Goal: Task Accomplishment & Management: Manage account settings

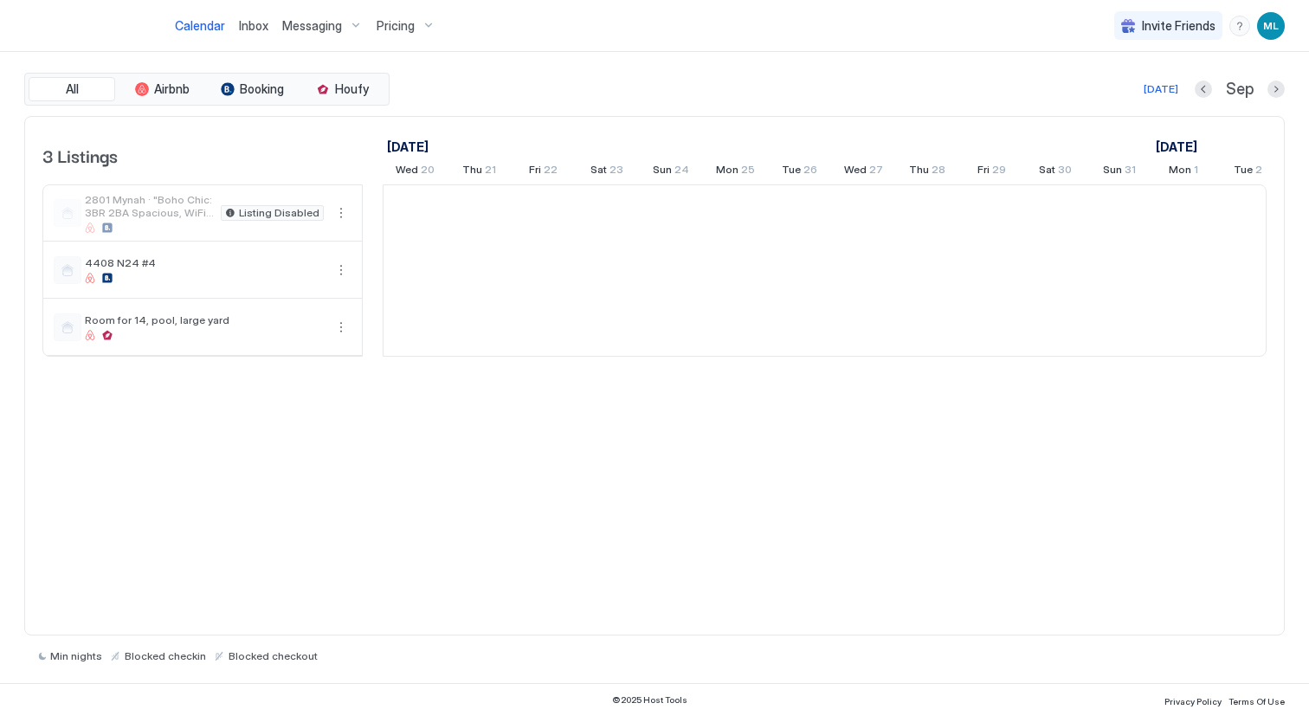
scroll to position [0, 962]
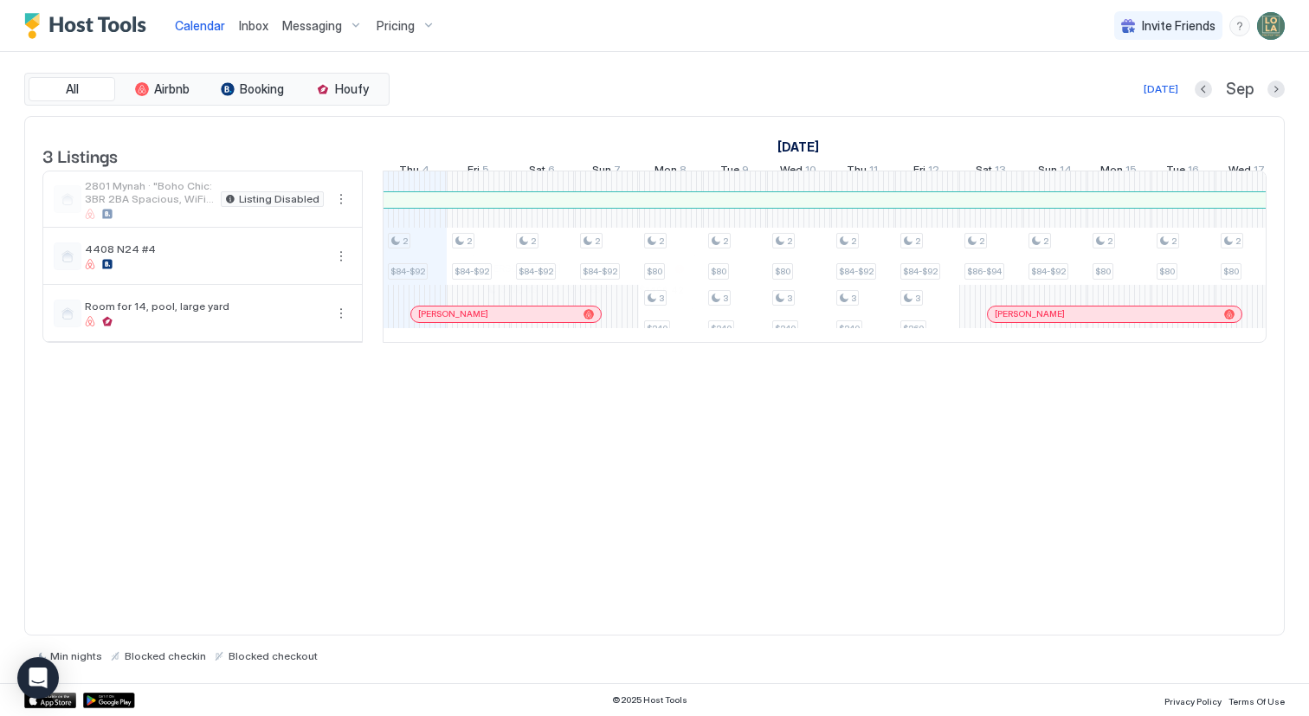
click at [577, 321] on div at bounding box center [577, 314] width 14 height 14
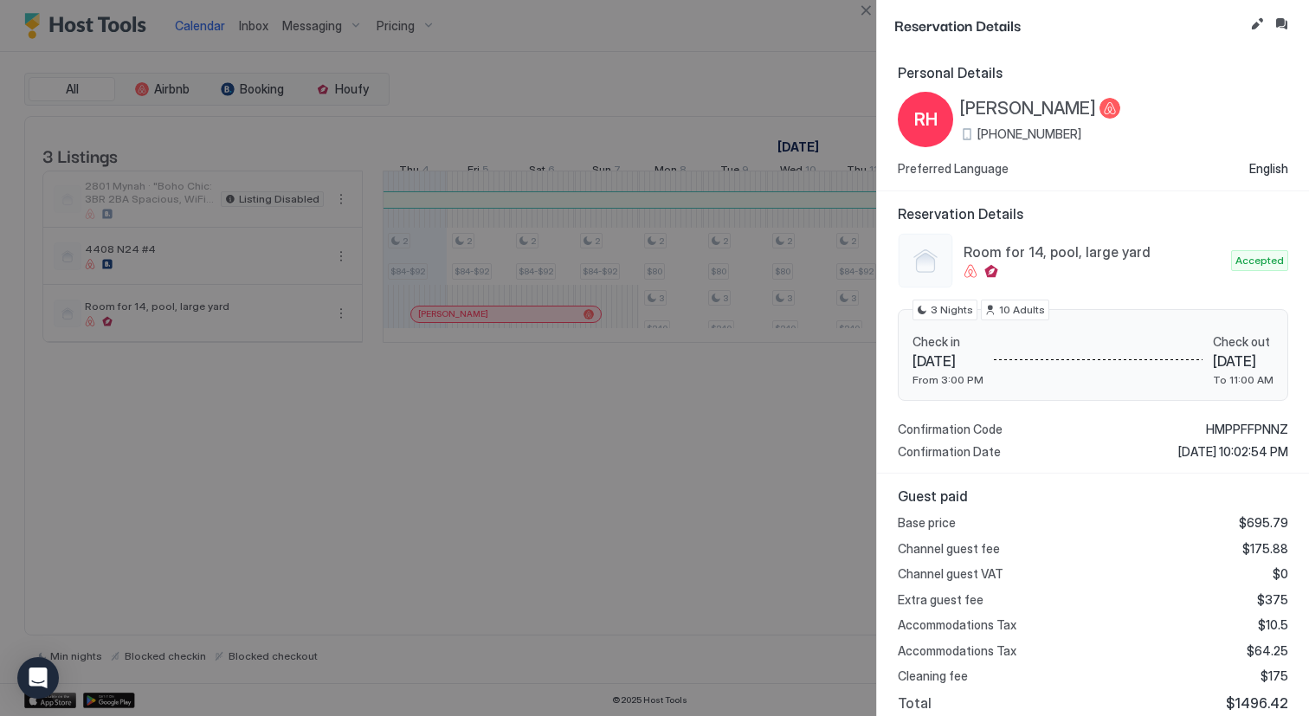
scroll to position [0, 0]
click at [718, 453] on div at bounding box center [654, 358] width 1309 height 716
click at [668, 468] on div at bounding box center [654, 358] width 1309 height 716
click at [872, 13] on button "Close" at bounding box center [865, 10] width 21 height 21
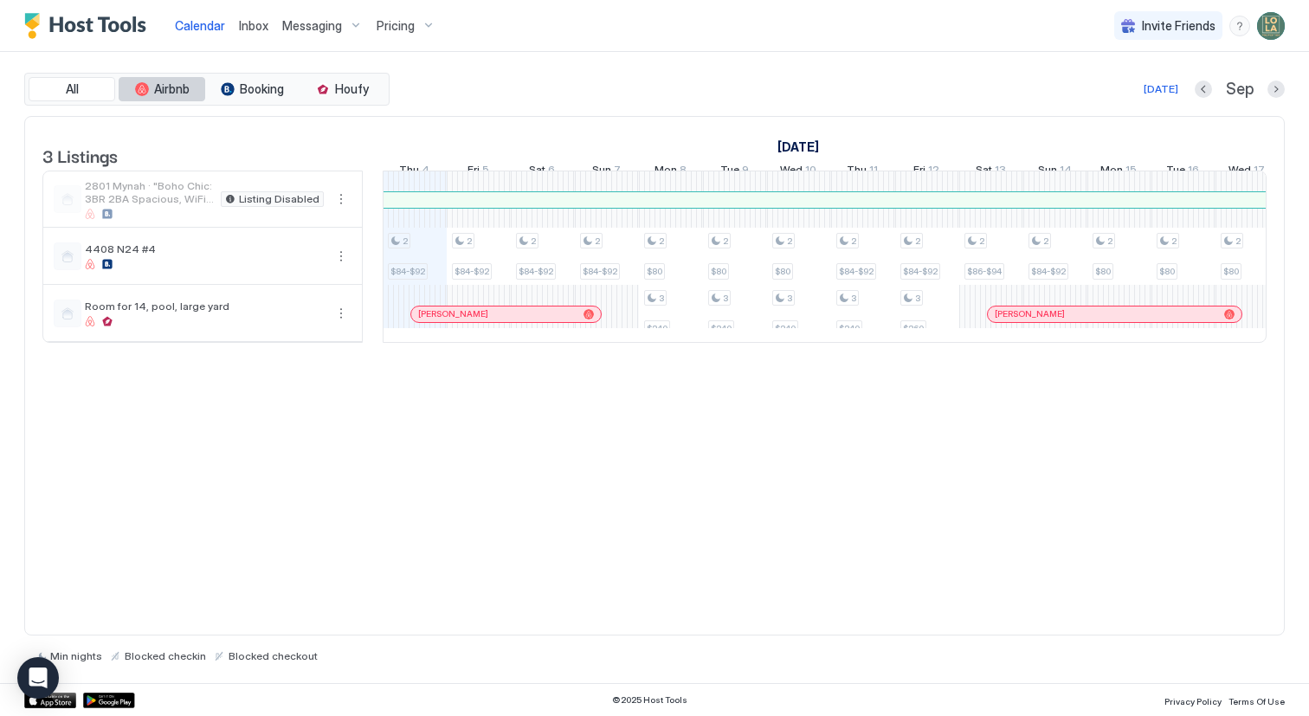
click at [180, 79] on button "Airbnb" at bounding box center [162, 89] width 87 height 24
click at [176, 87] on span "Airbnb" at bounding box center [171, 89] width 35 height 16
click at [237, 94] on button "Booking" at bounding box center [252, 89] width 87 height 24
click at [181, 92] on span "Airbnb" at bounding box center [171, 89] width 35 height 16
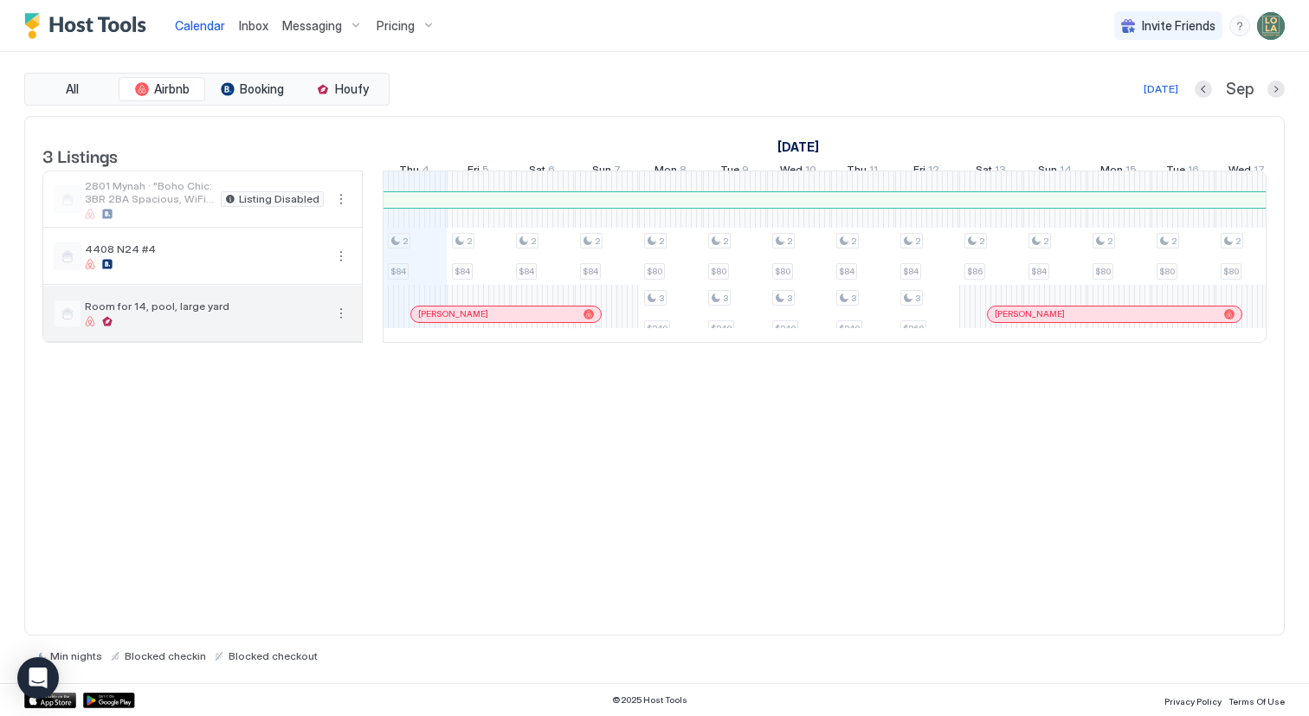
click at [344, 322] on button "More options" at bounding box center [341, 313] width 21 height 21
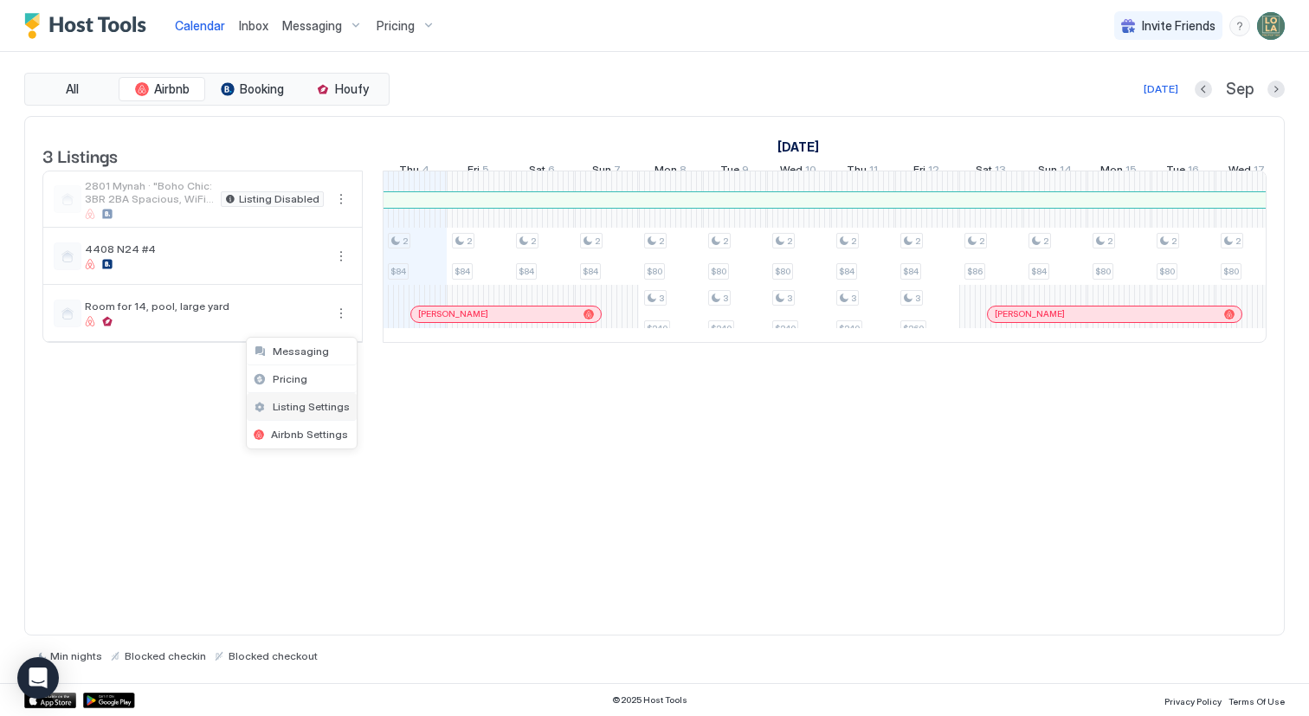
click at [318, 408] on span "Listing Settings" at bounding box center [311, 406] width 77 height 13
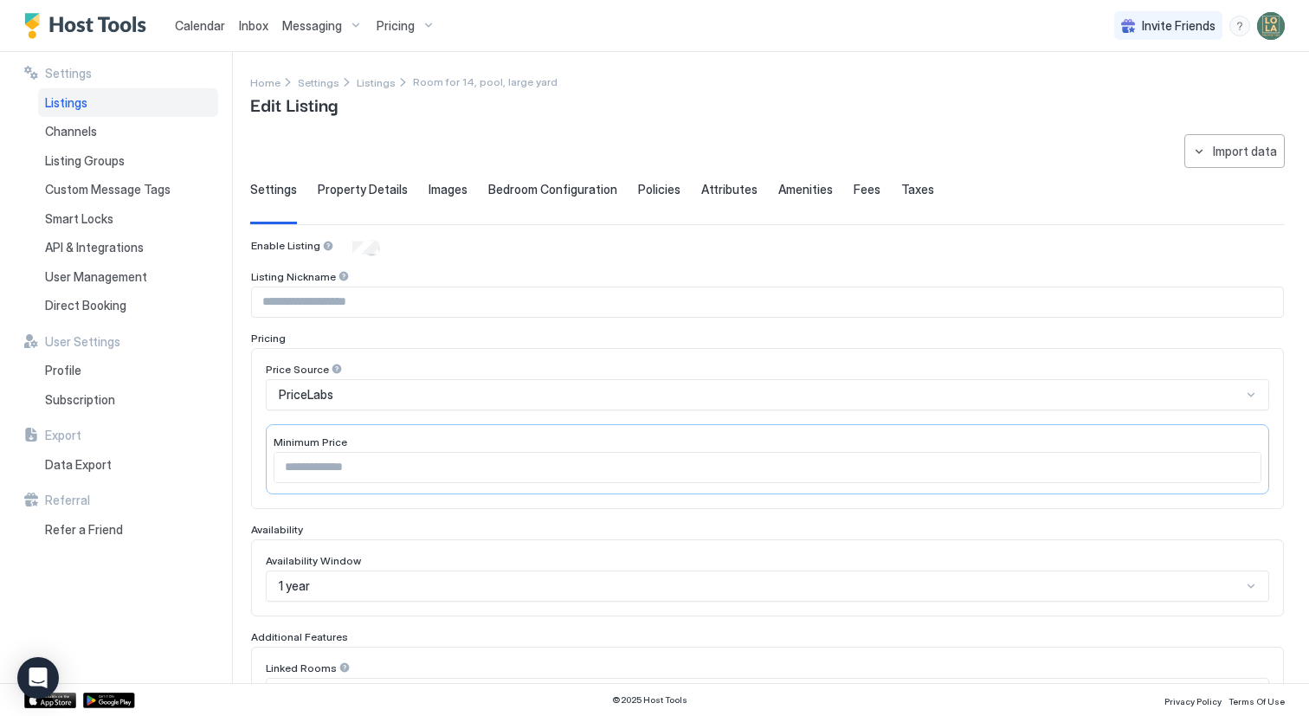
click at [345, 185] on span "Property Details" at bounding box center [363, 190] width 90 height 16
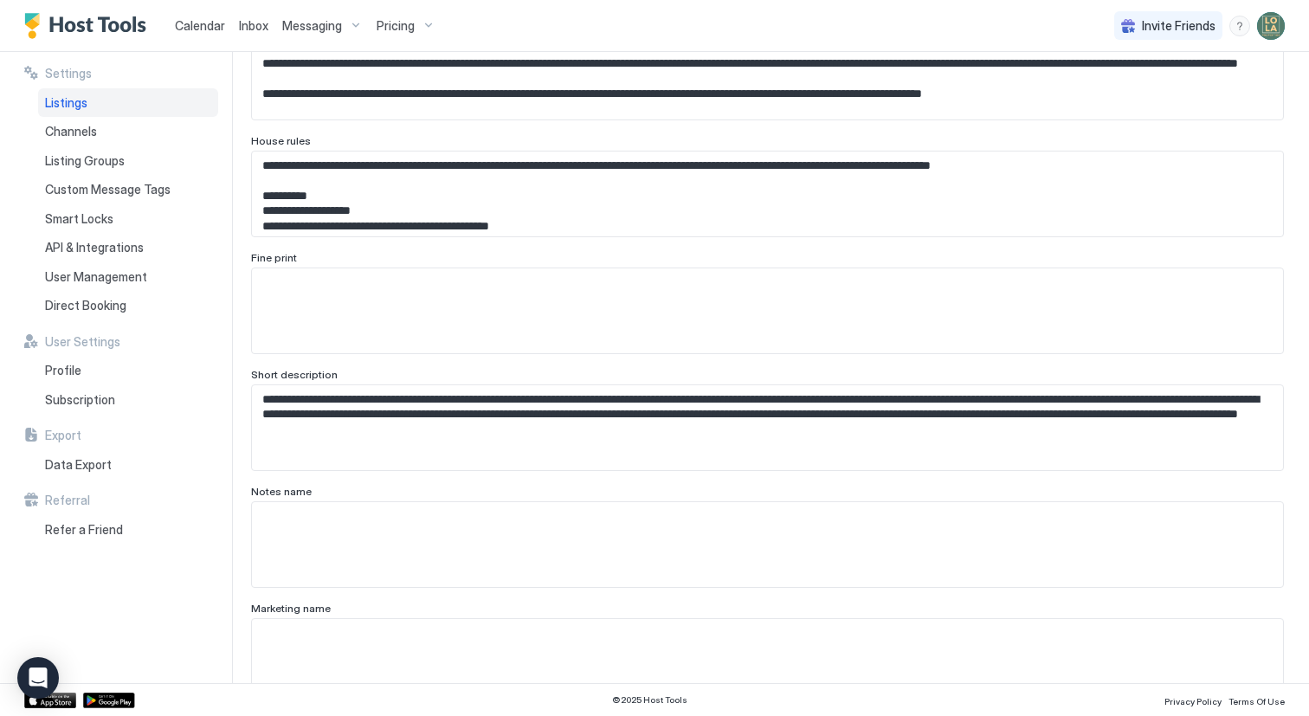
scroll to position [229, 0]
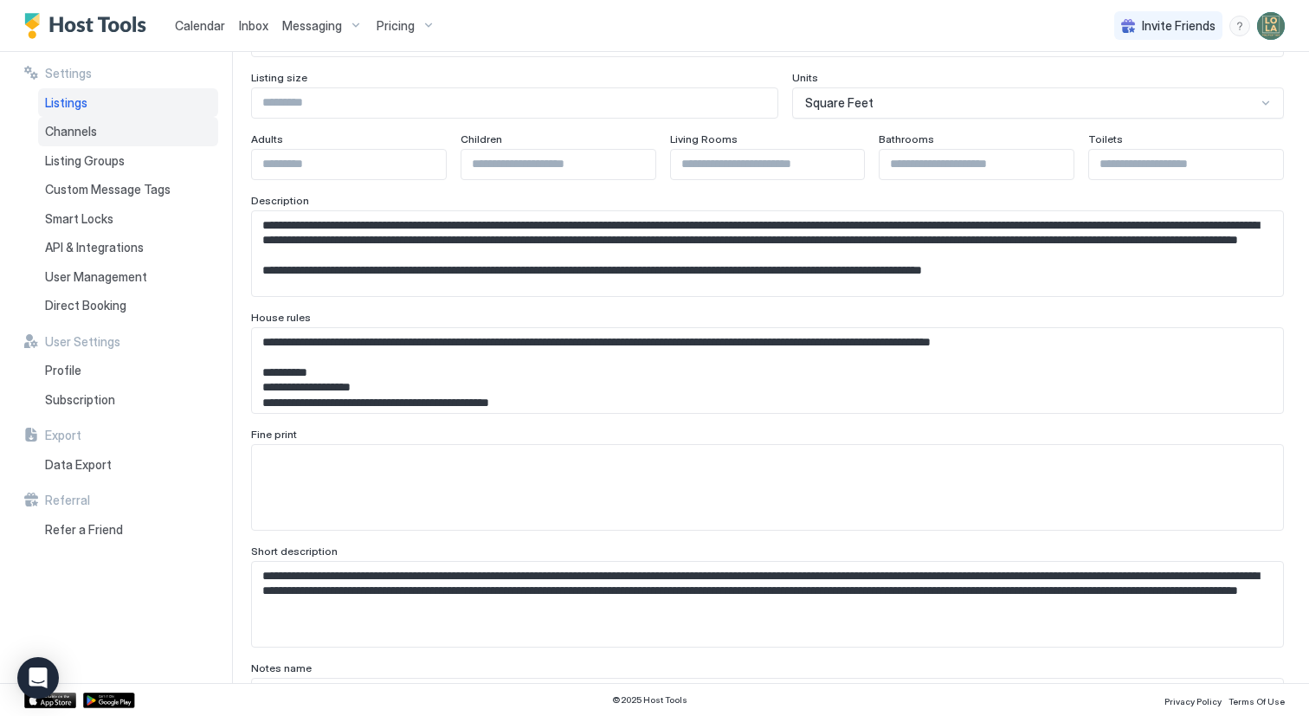
click at [57, 126] on span "Channels" at bounding box center [71, 132] width 52 height 16
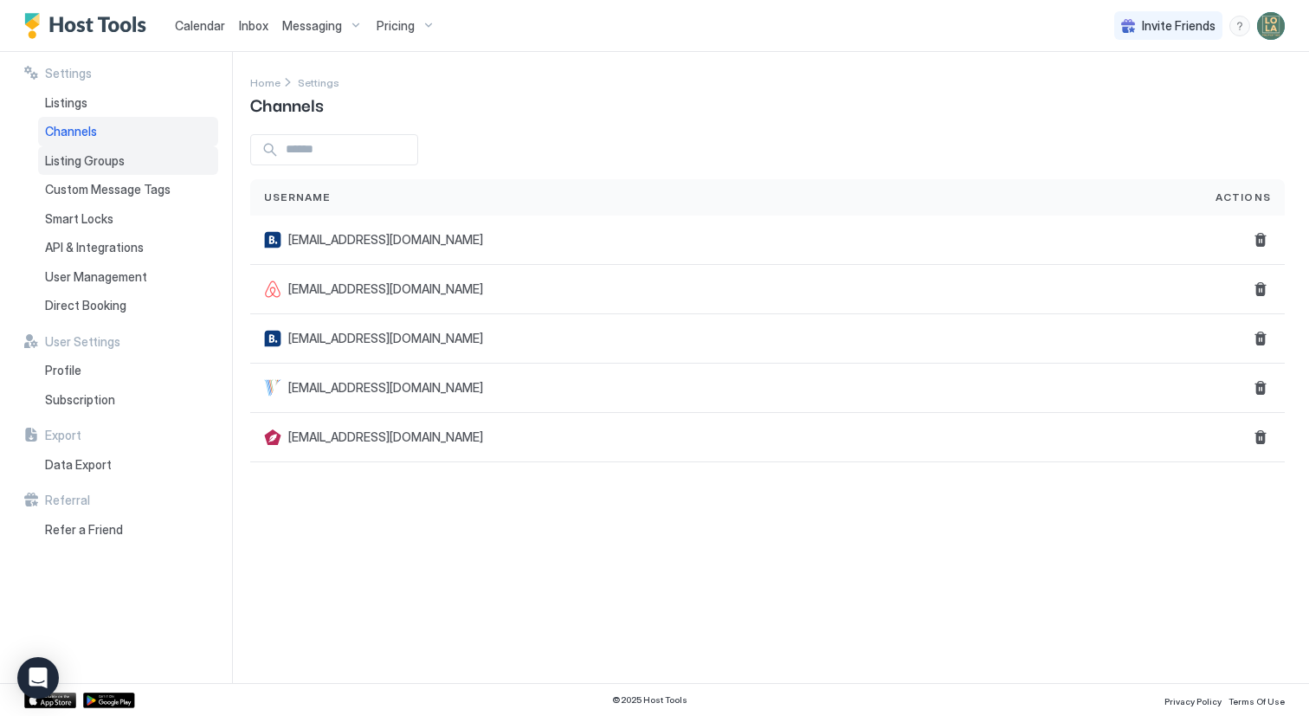
click at [70, 150] on div "Listing Groups" at bounding box center [128, 160] width 180 height 29
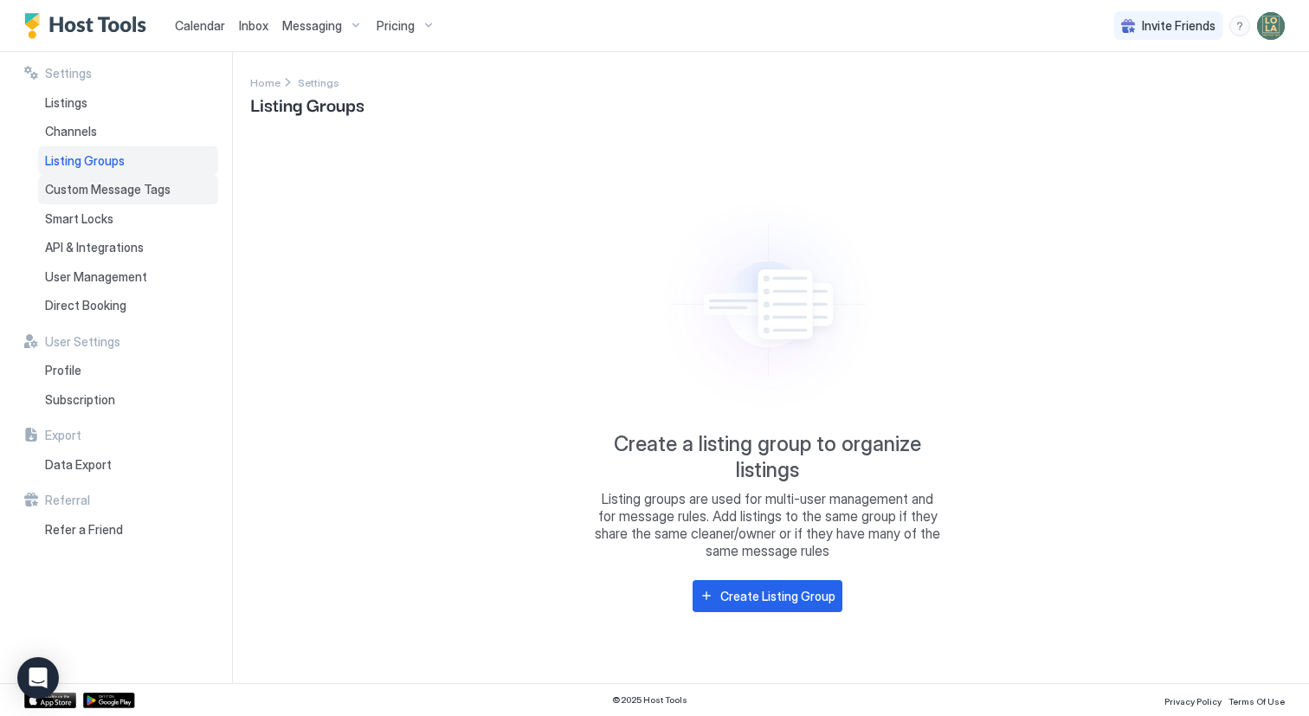
click at [81, 176] on div "Custom Message Tags" at bounding box center [128, 189] width 180 height 29
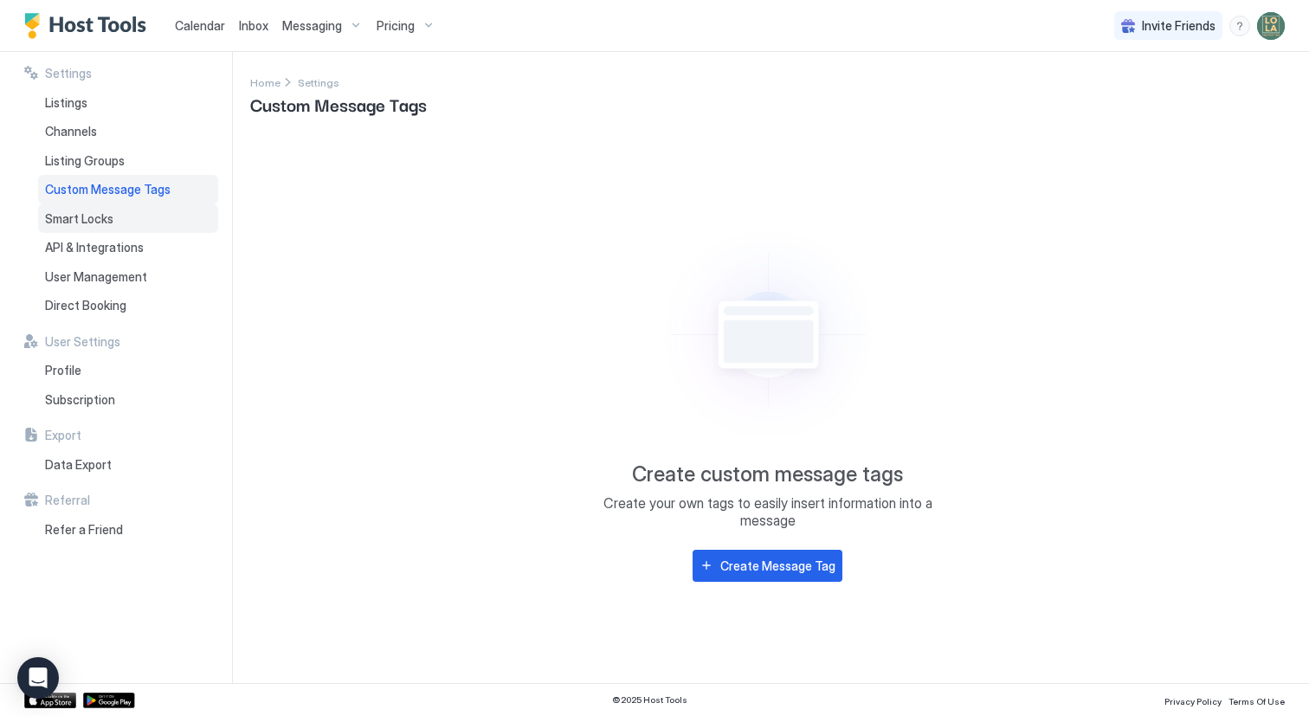
click at [80, 222] on span "Smart Locks" at bounding box center [79, 219] width 68 height 16
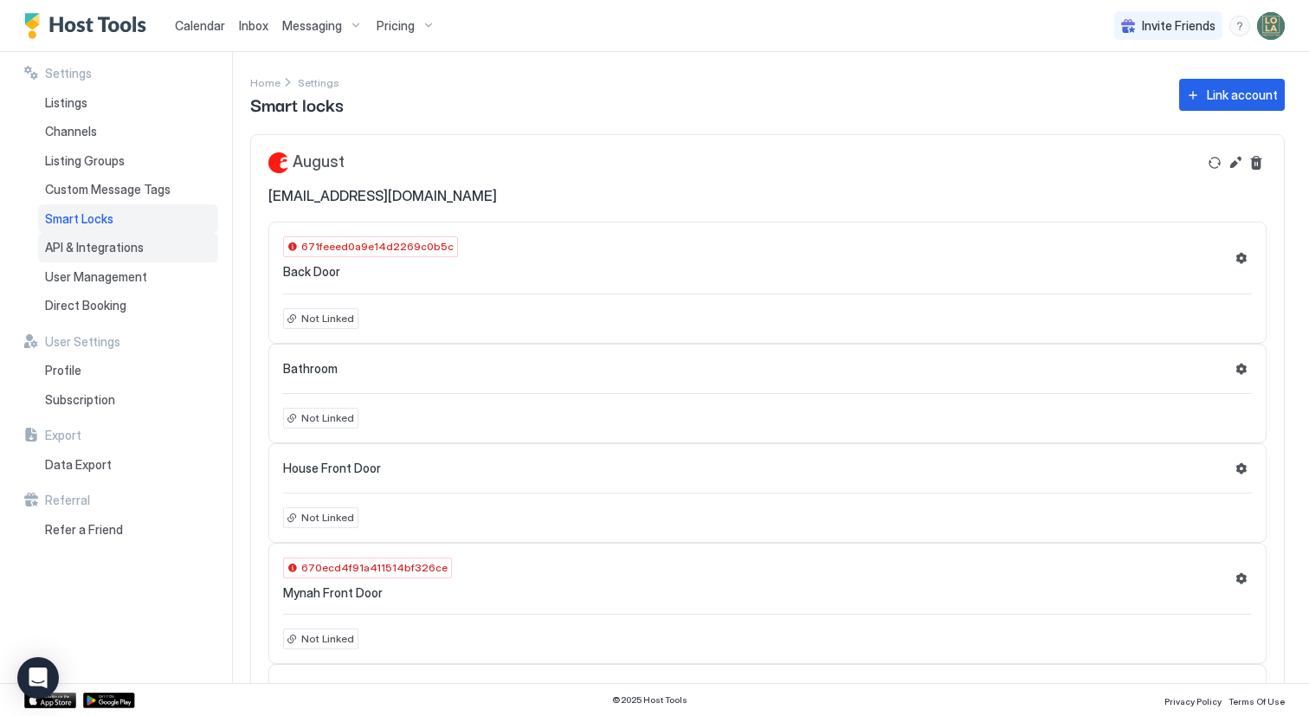
click at [73, 244] on span "API & Integrations" at bounding box center [94, 248] width 99 height 16
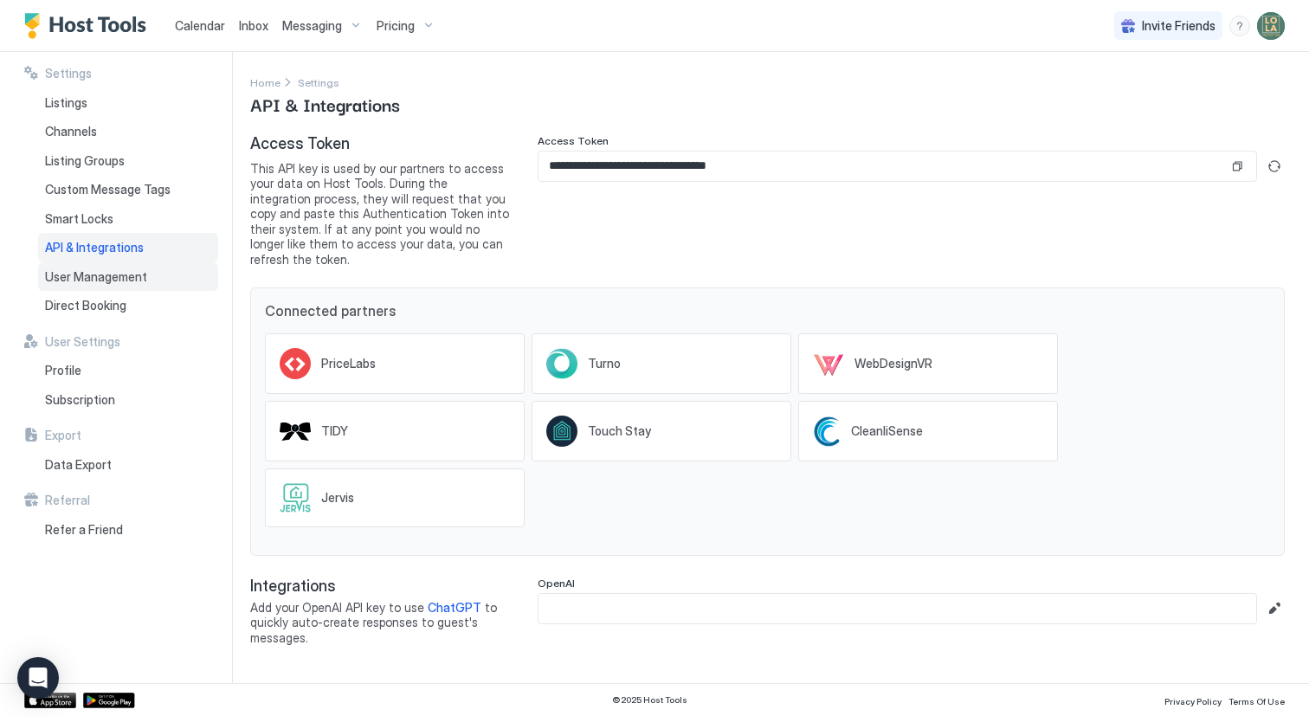
click at [78, 274] on span "User Management" at bounding box center [96, 277] width 102 height 16
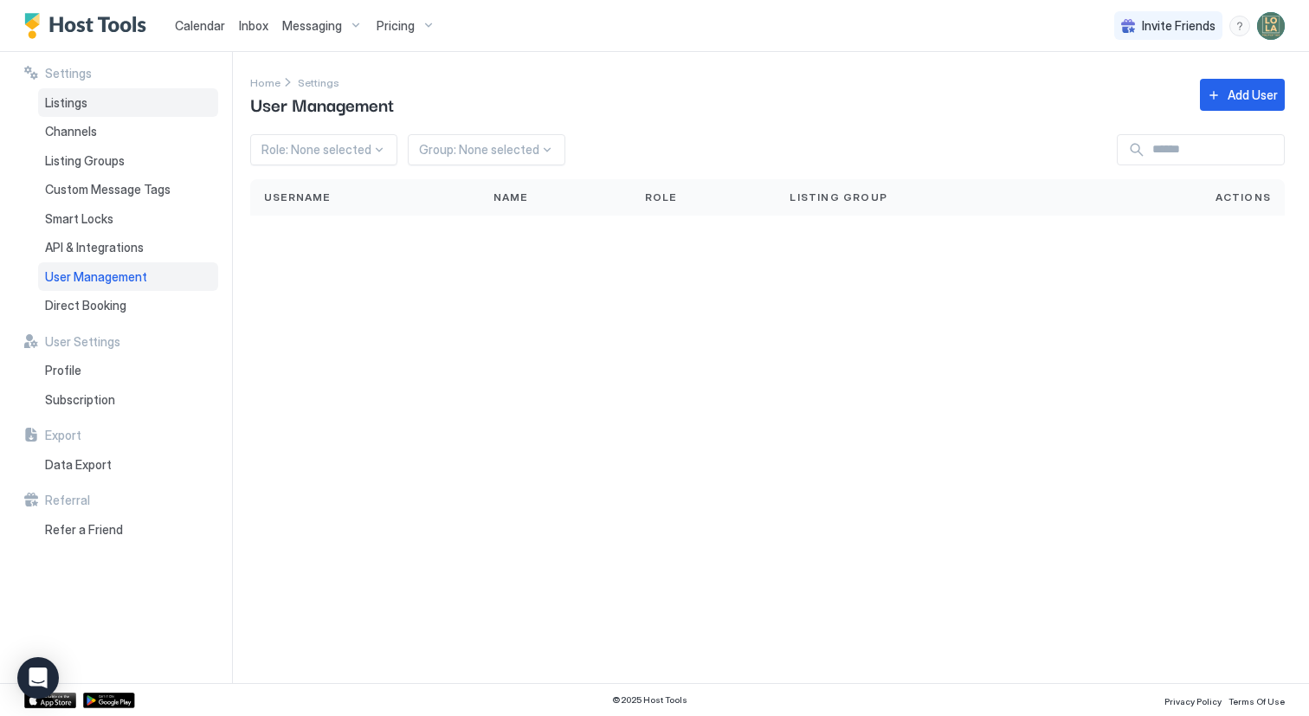
click at [61, 109] on div "Listings" at bounding box center [128, 102] width 180 height 29
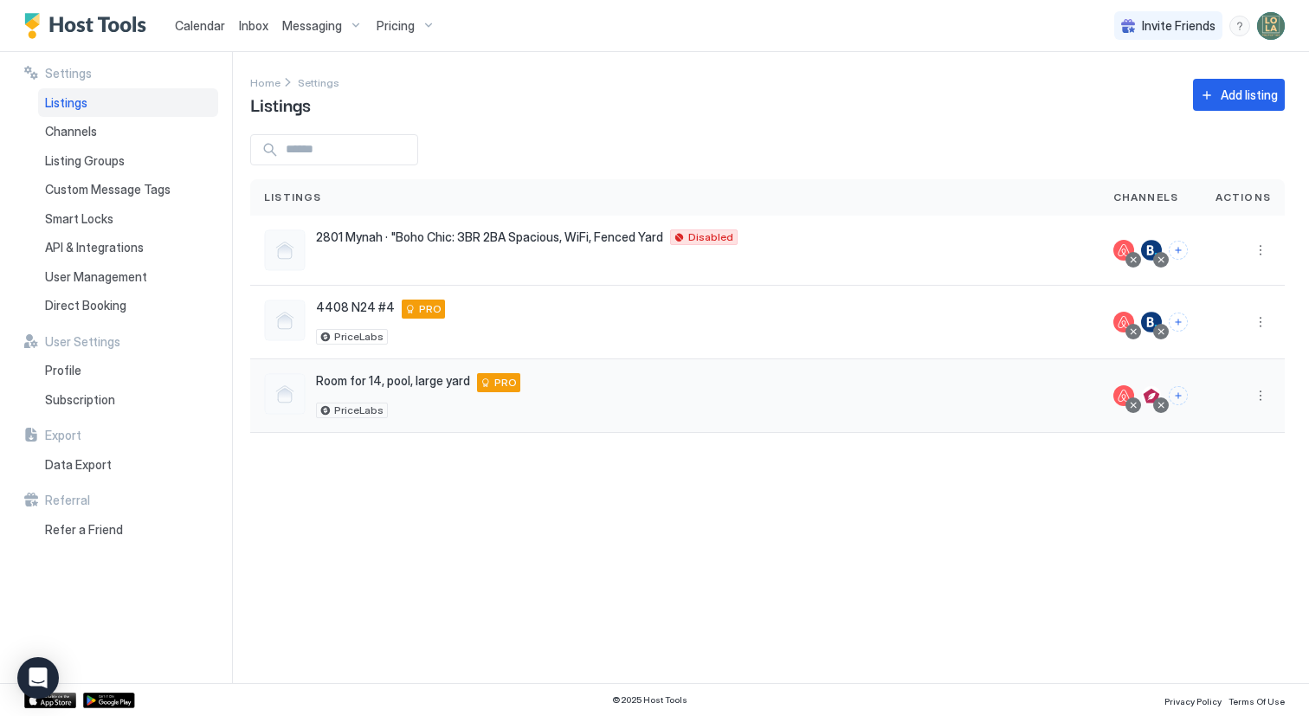
click at [919, 398] on div "Room for 14, pool, large yard [STREET_ADDRESS] PRO PriceLabs" at bounding box center [675, 395] width 822 height 45
click at [1260, 392] on button "More options" at bounding box center [1260, 395] width 21 height 21
click at [1203, 532] on span "Airbnb Settings" at bounding box center [1219, 531] width 77 height 13
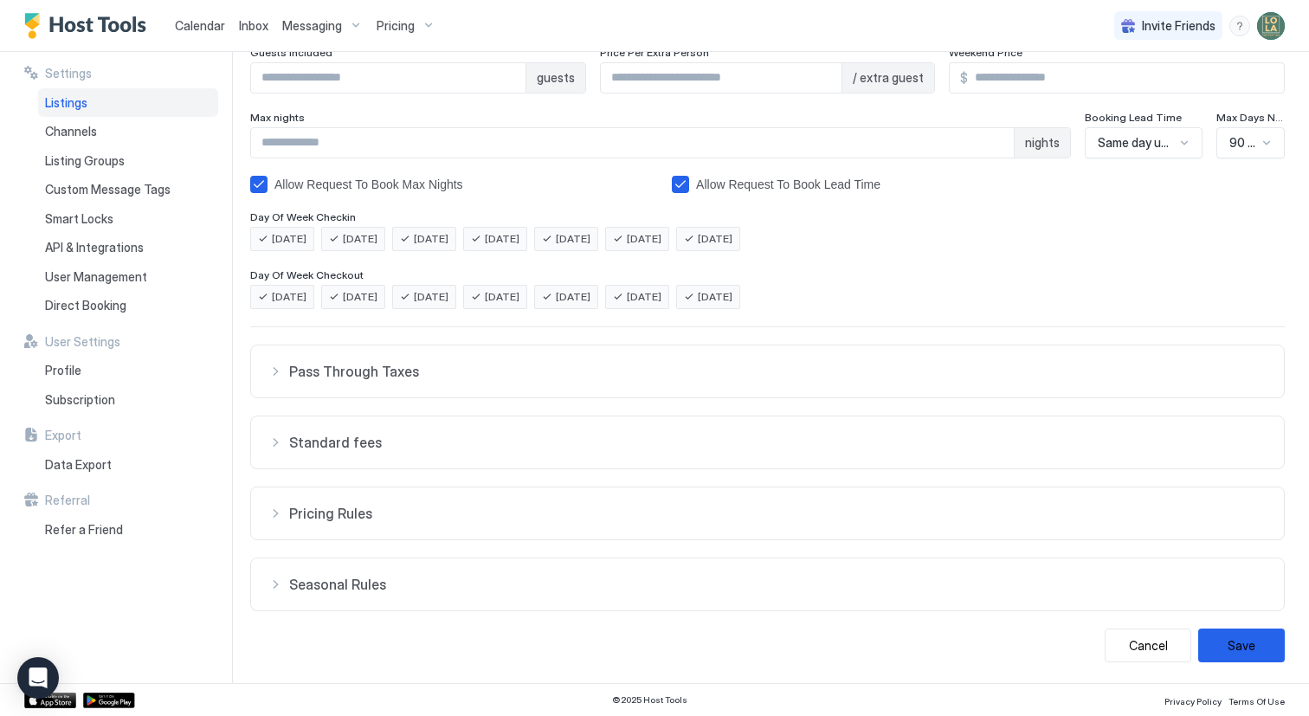
scroll to position [248, 0]
click at [277, 512] on div "Pricing Rules" at bounding box center [767, 513] width 998 height 17
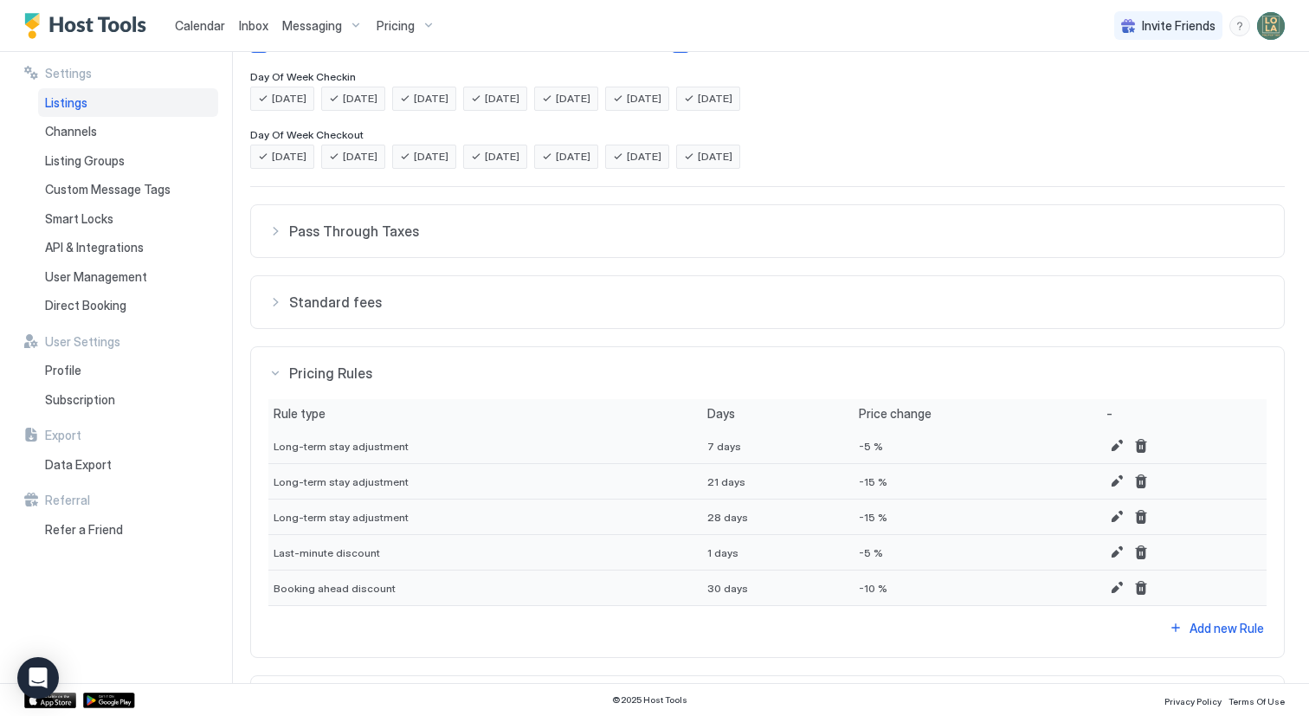
scroll to position [398, 0]
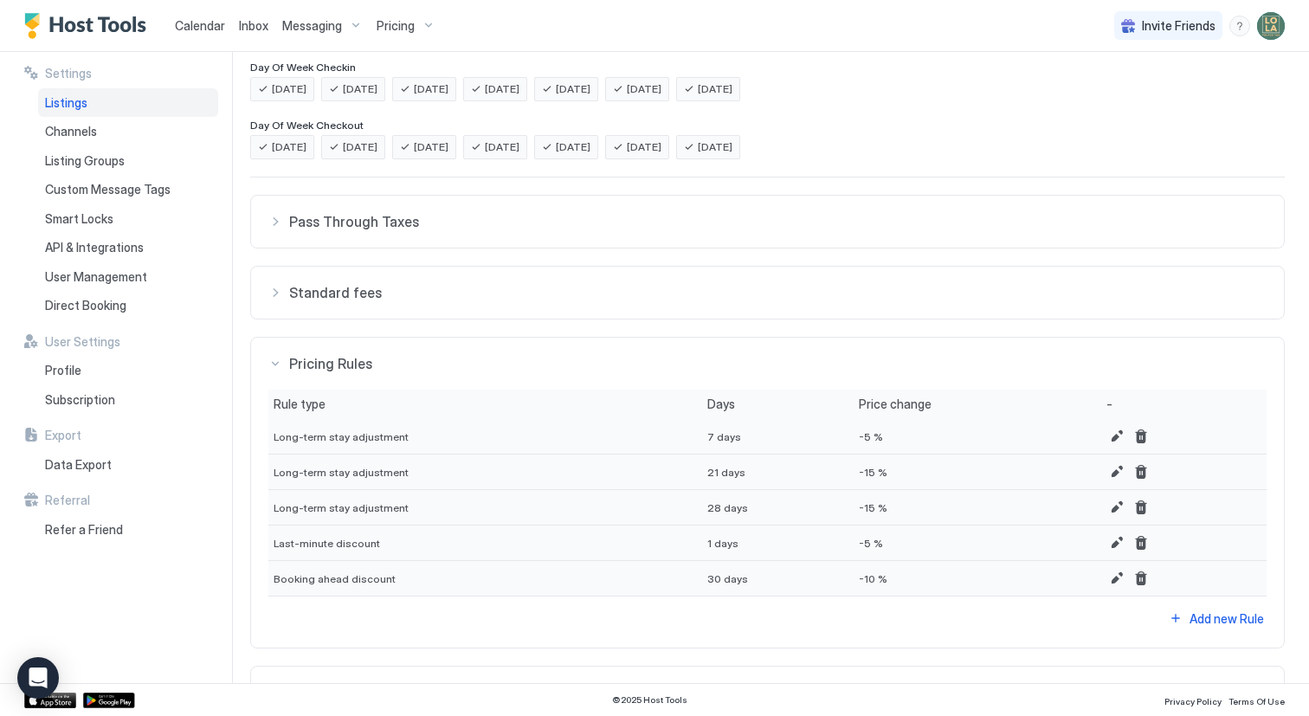
click at [287, 293] on div "Standard fees" at bounding box center [767, 292] width 998 height 17
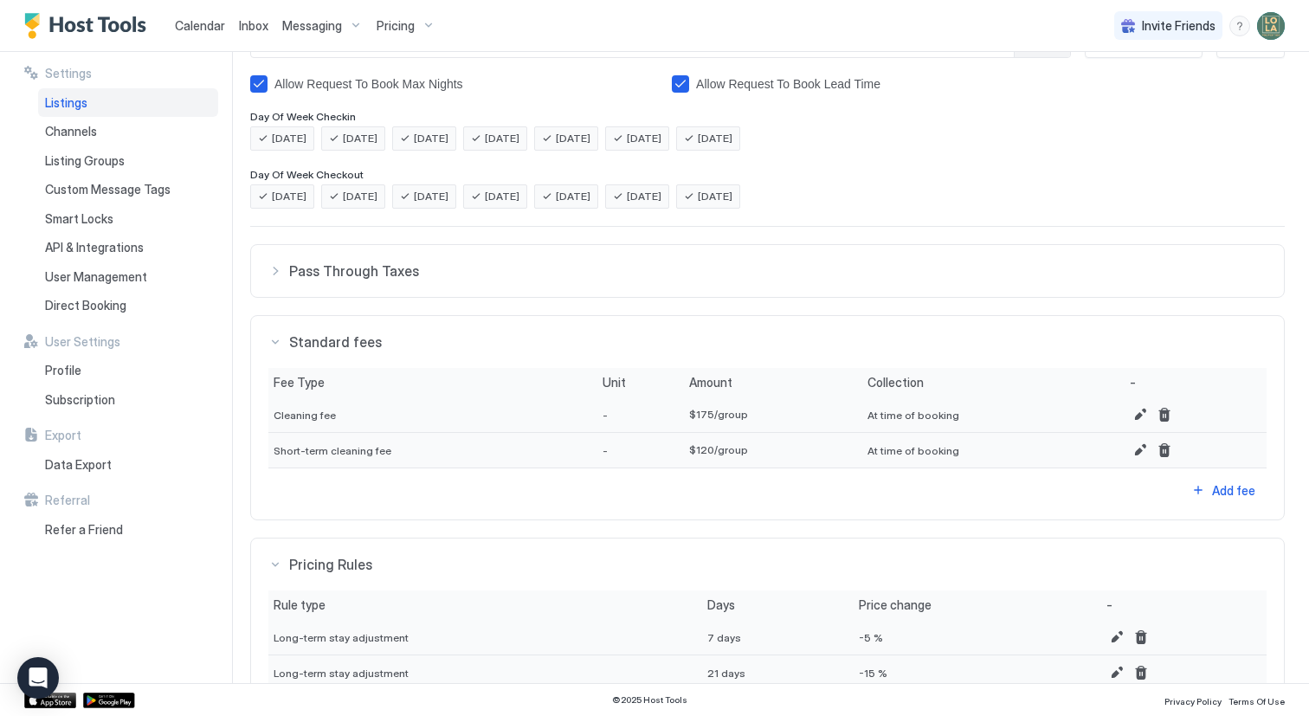
scroll to position [339, 0]
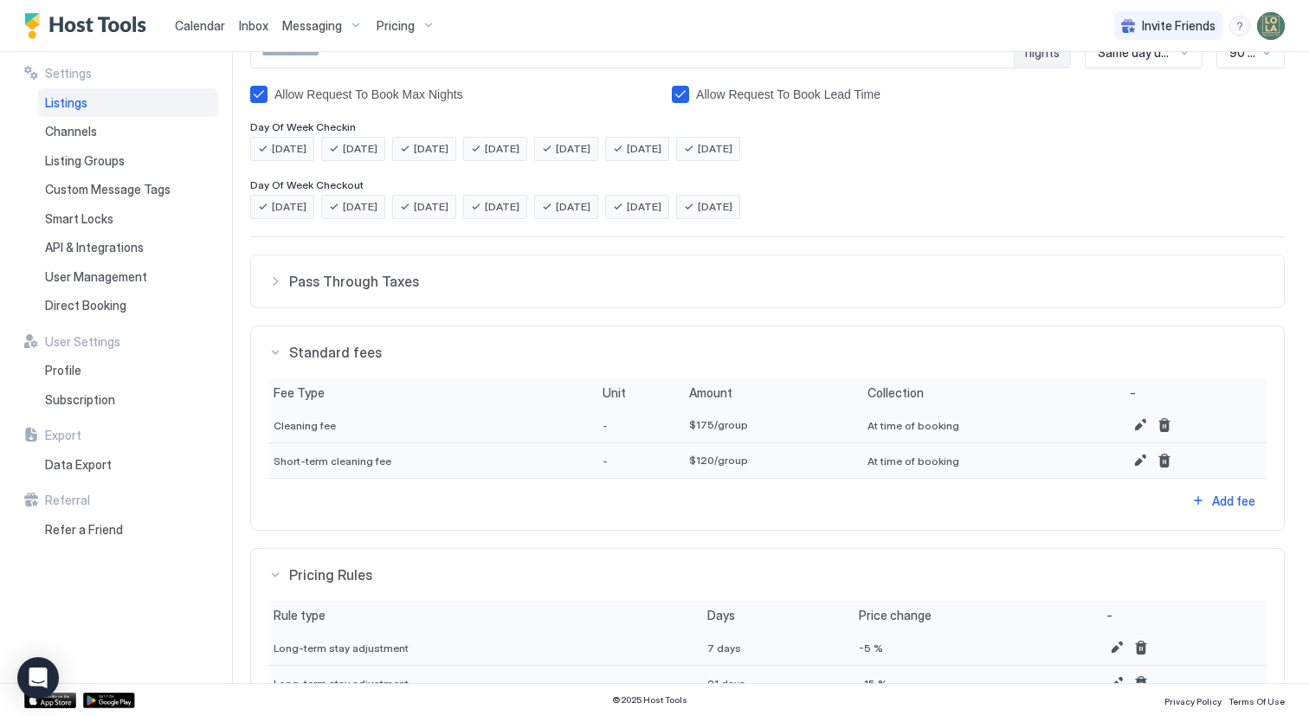
click at [276, 294] on button "Pass Through Taxes" at bounding box center [767, 281] width 1033 height 52
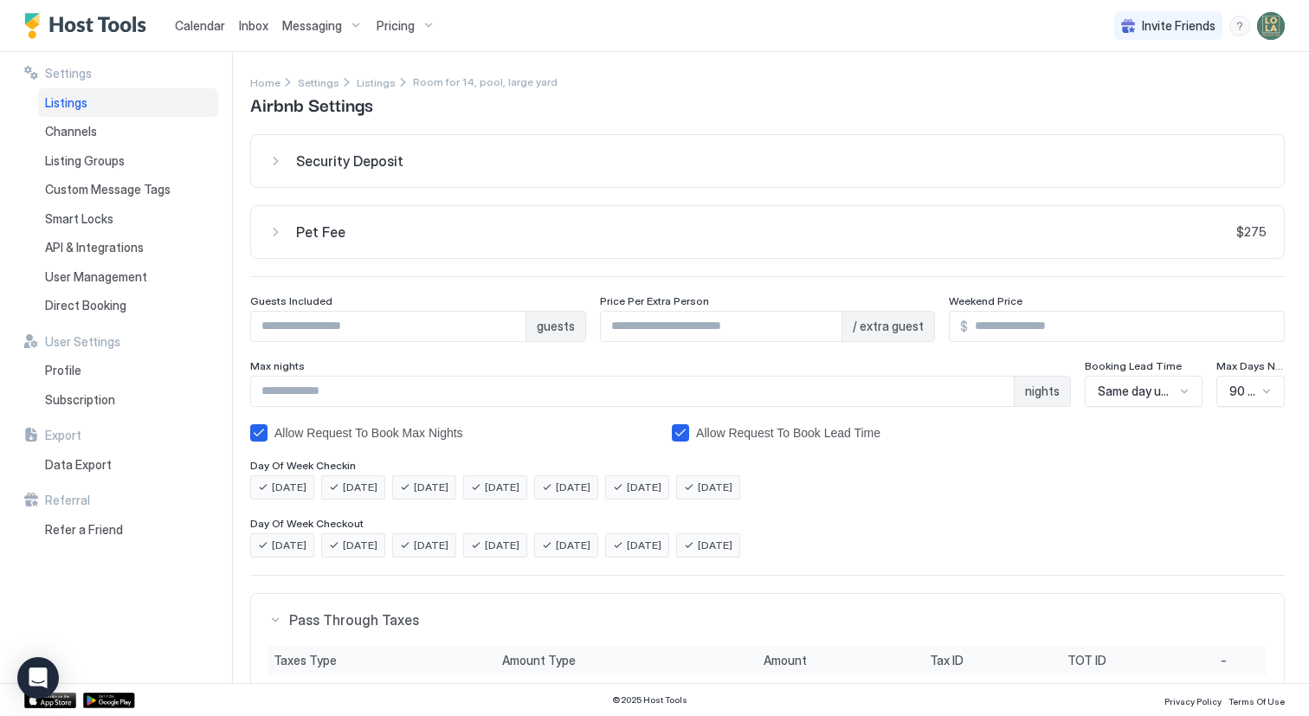
scroll to position [0, 0]
